Goal: Task Accomplishment & Management: Manage account settings

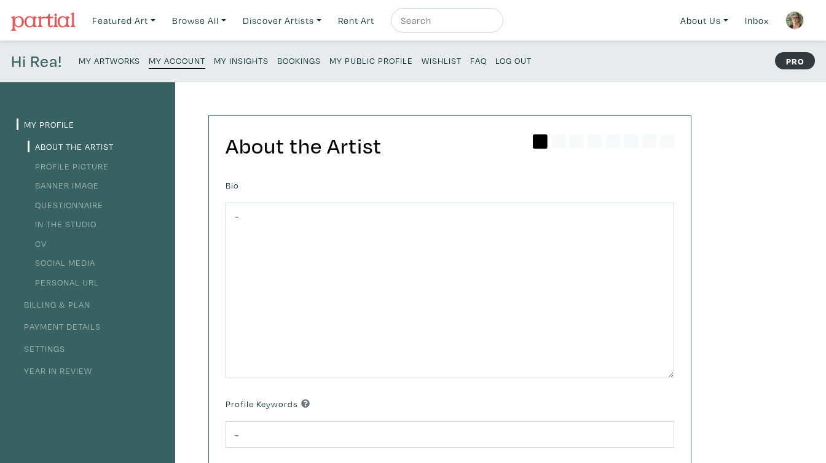
click at [81, 166] on link "Profile Picture" at bounding box center [68, 166] width 81 height 12
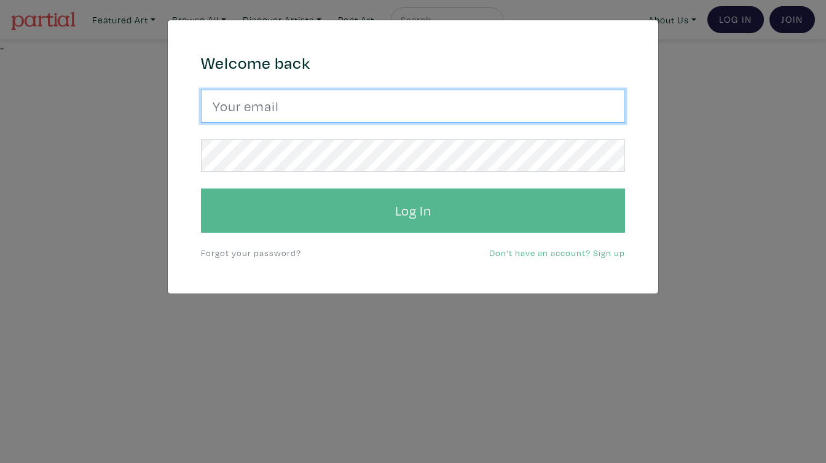
type input "[EMAIL_ADDRESS][DOMAIN_NAME]"
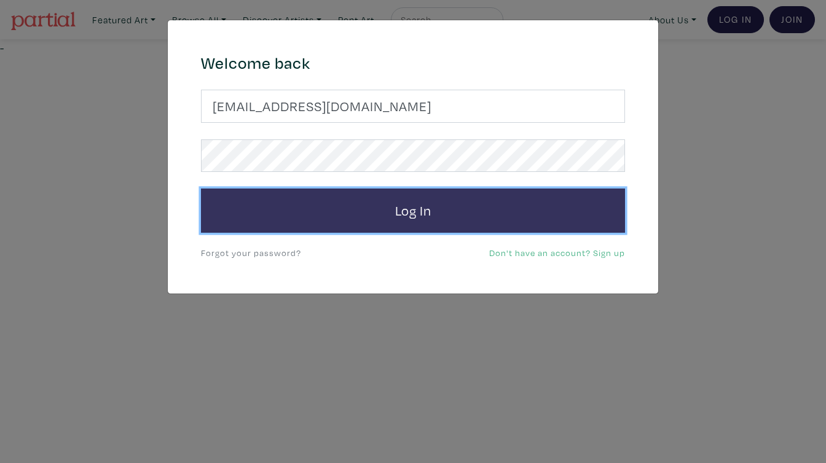
click at [406, 209] on button "Log In" at bounding box center [413, 211] width 424 height 44
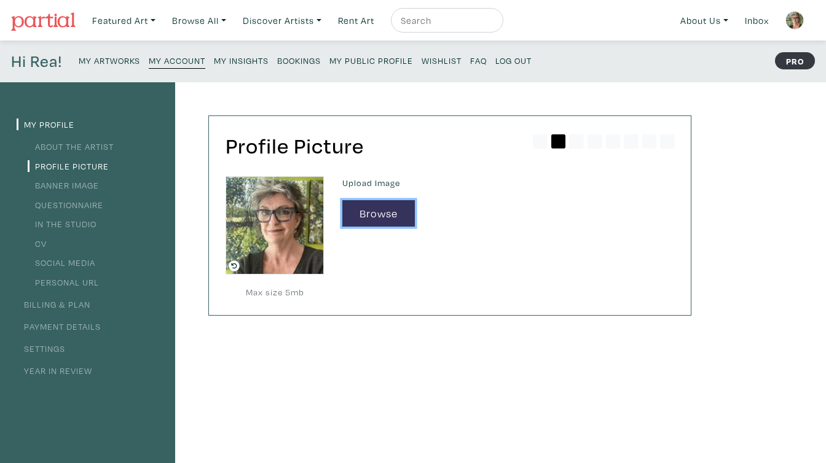
click at [380, 216] on button "Browse" at bounding box center [378, 213] width 73 height 26
